Goal: Transaction & Acquisition: Obtain resource

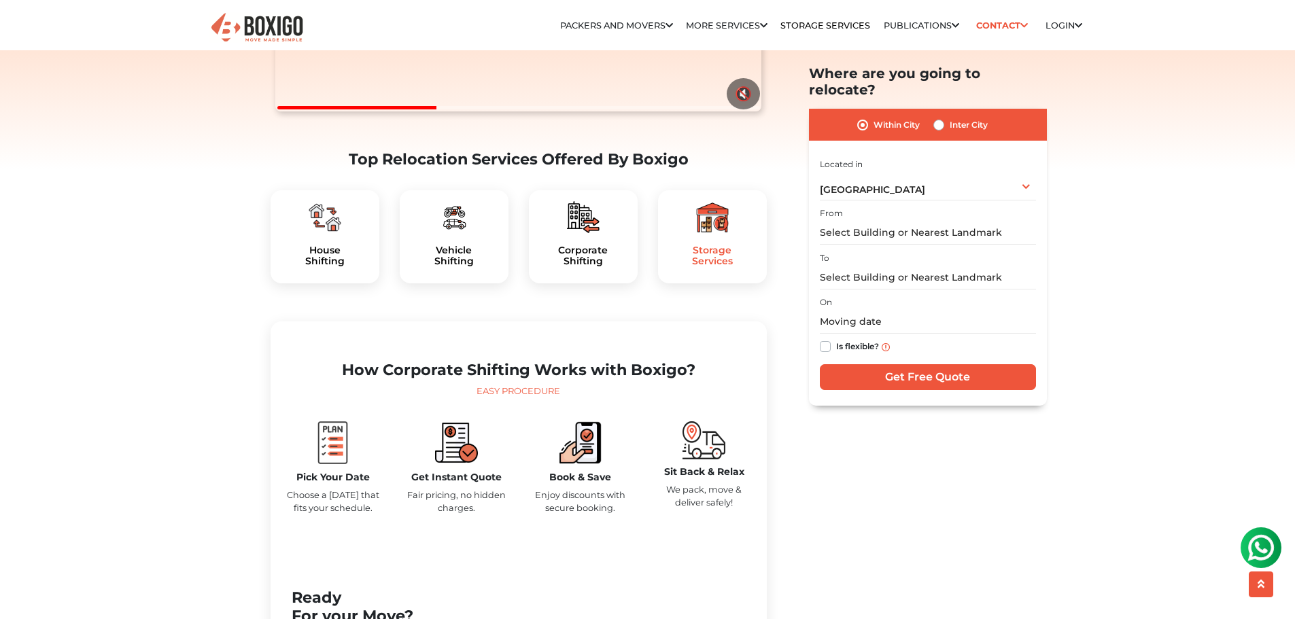
click at [714, 268] on h5 "Storage Services" at bounding box center [712, 256] width 87 height 23
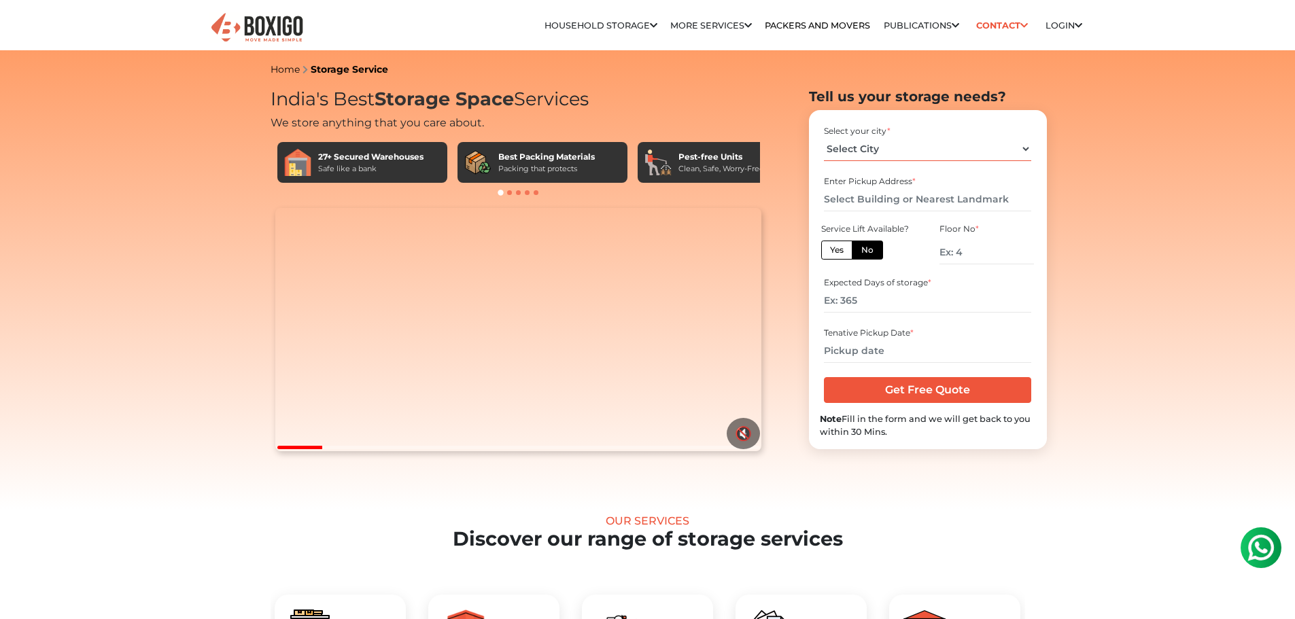
click at [991, 149] on select "Select City [GEOGRAPHIC_DATA] [GEOGRAPHIC_DATA] [GEOGRAPHIC_DATA] [GEOGRAPHIC_D…" at bounding box center [927, 149] width 207 height 24
select select "[GEOGRAPHIC_DATA]"
click at [824, 137] on select "Select City [GEOGRAPHIC_DATA] [GEOGRAPHIC_DATA] [GEOGRAPHIC_DATA] [GEOGRAPHIC_D…" at bounding box center [927, 149] width 207 height 24
click at [891, 200] on input "text" at bounding box center [927, 200] width 207 height 24
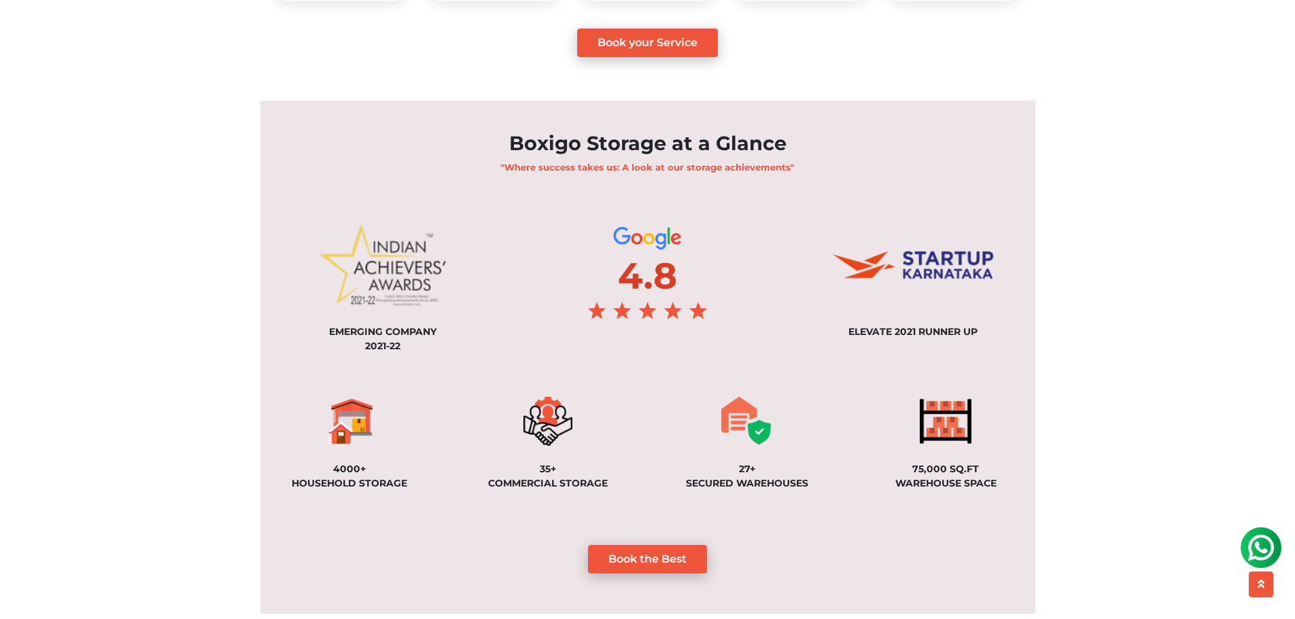
scroll to position [952, 0]
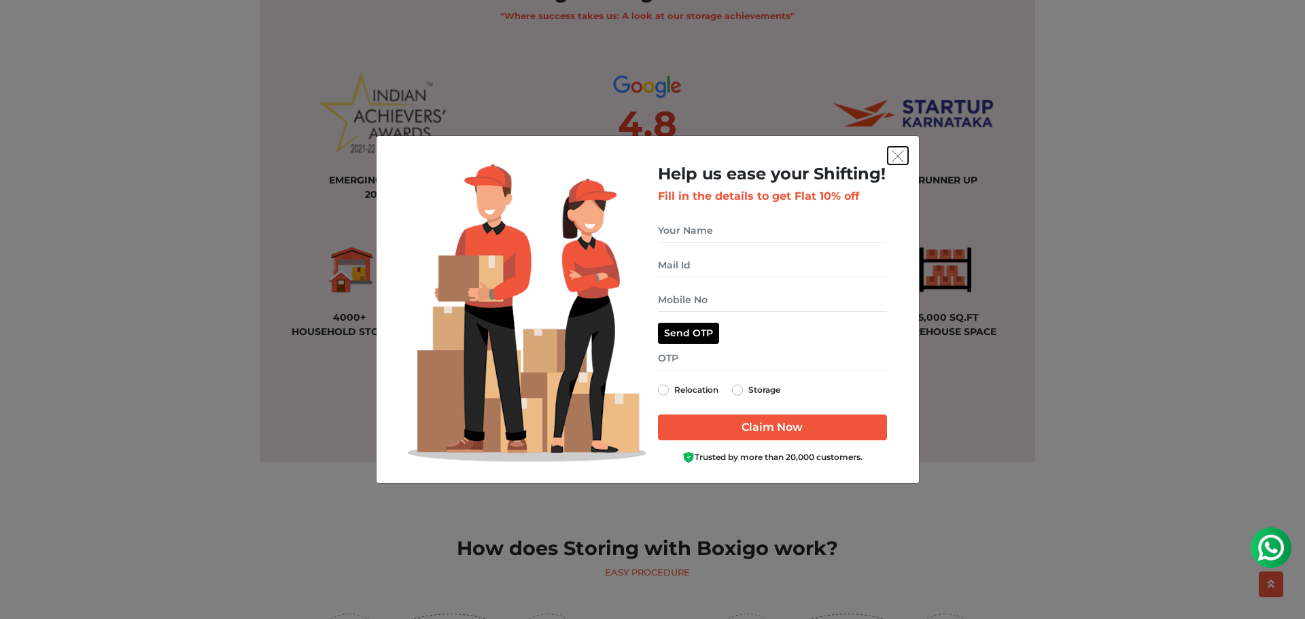
click at [898, 157] on img "get free quote dialog" at bounding box center [898, 156] width 12 height 12
